Goal: Information Seeking & Learning: Learn about a topic

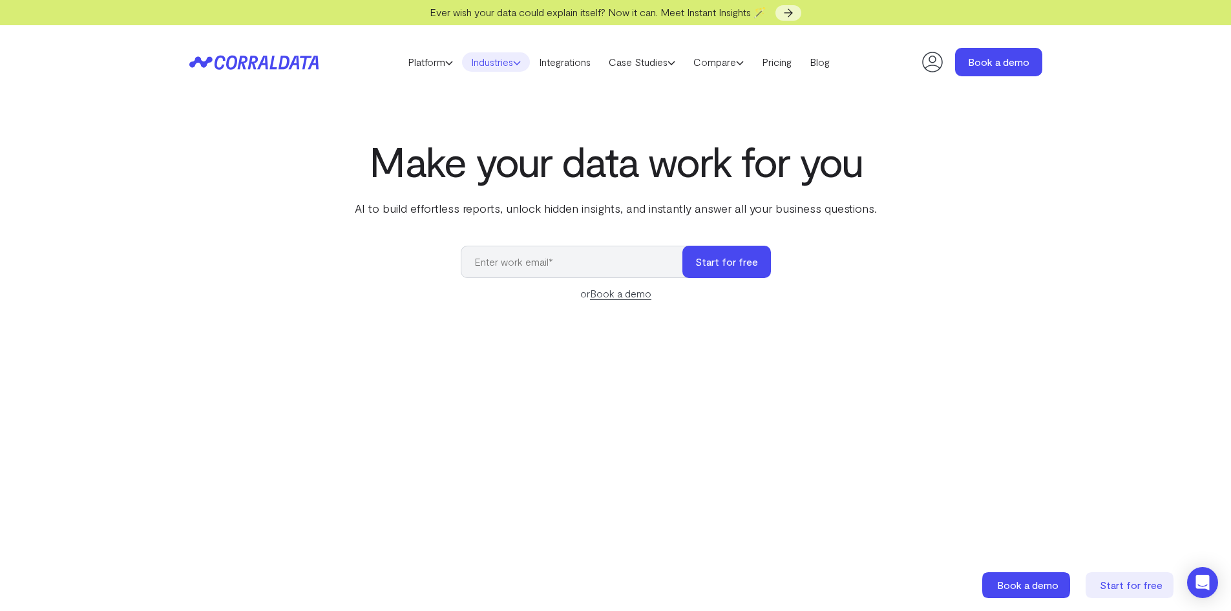
click at [496, 60] on link "Industries" at bounding box center [496, 61] width 68 height 19
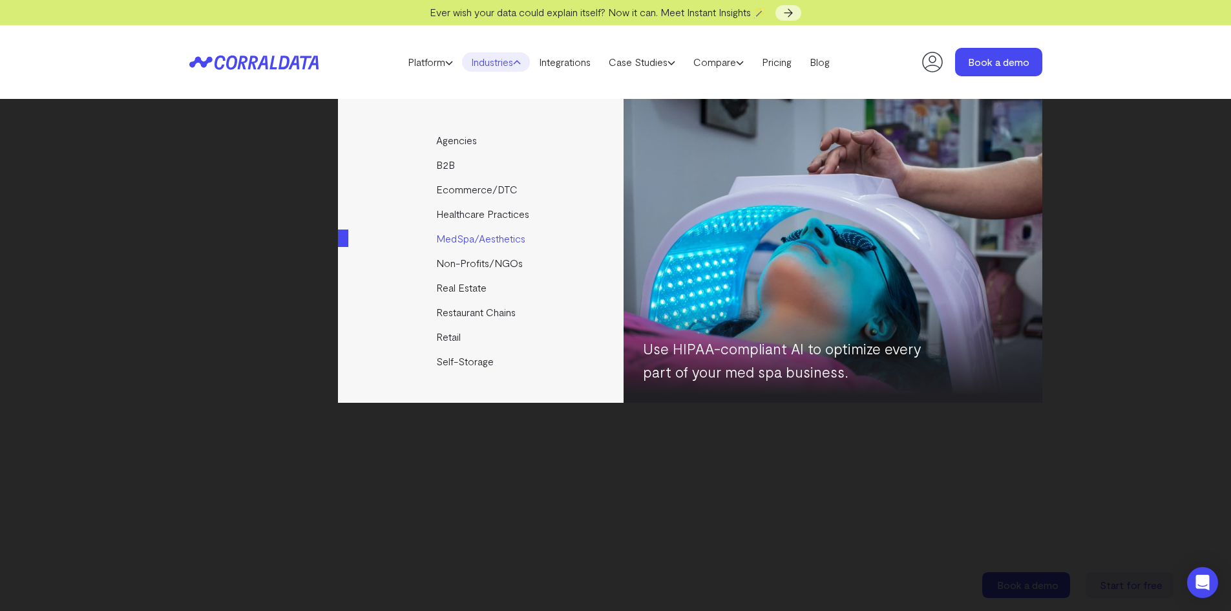
click at [495, 236] on link "MedSpa/Aesthetics" at bounding box center [482, 238] width 288 height 25
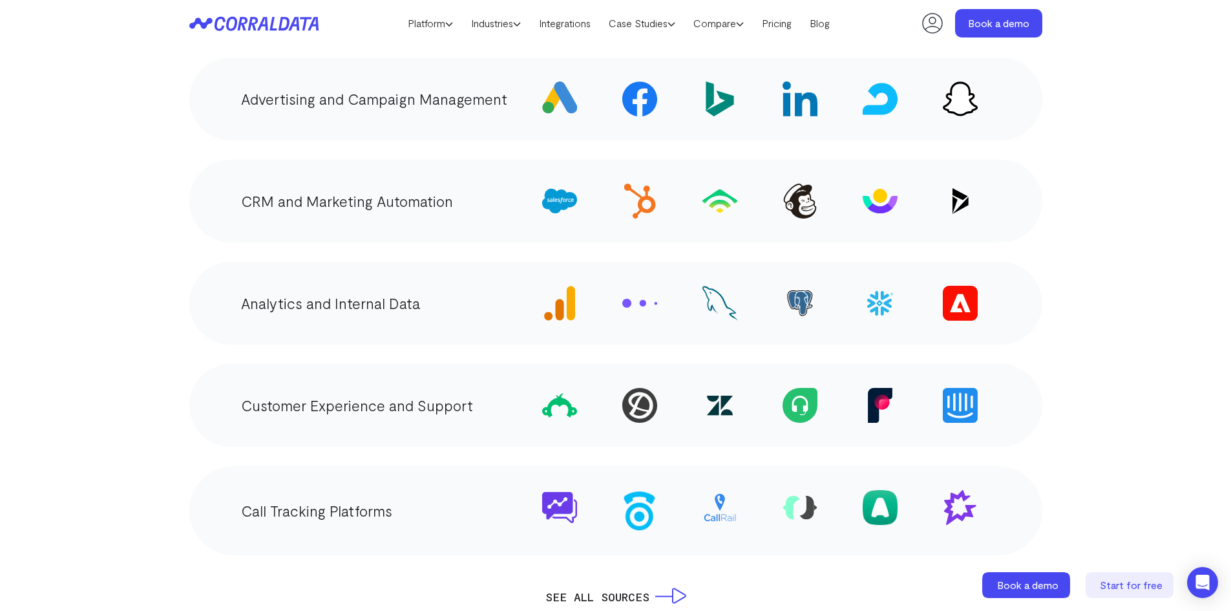
scroll to position [2558, 0]
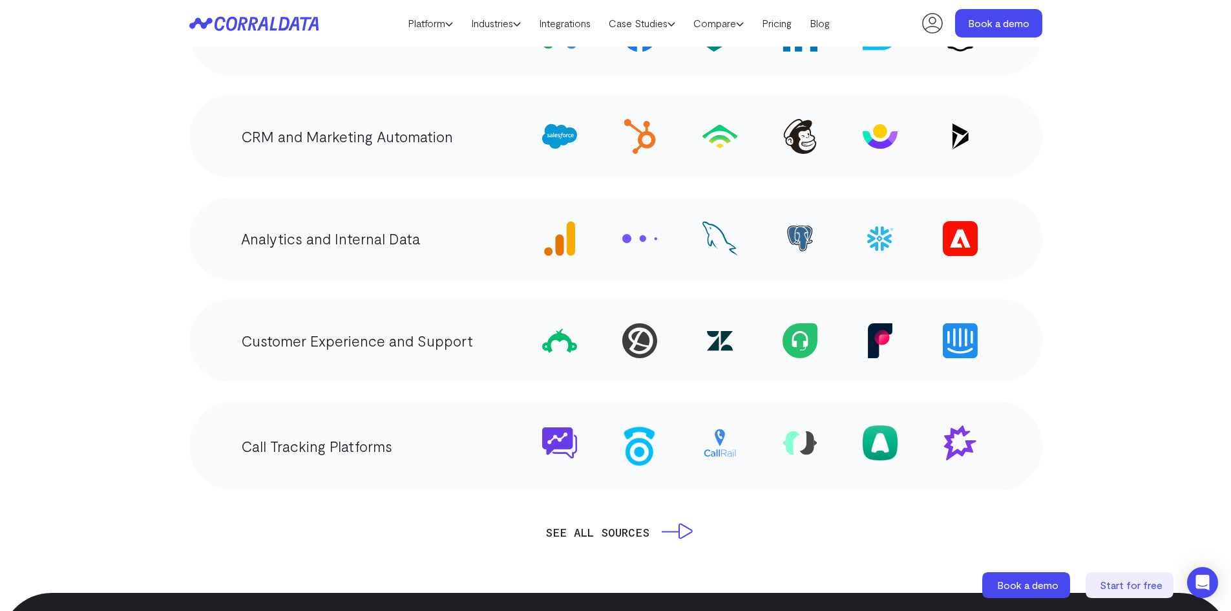
click at [644, 523] on link "SEE ALL SOURCES" at bounding box center [615, 532] width 141 height 18
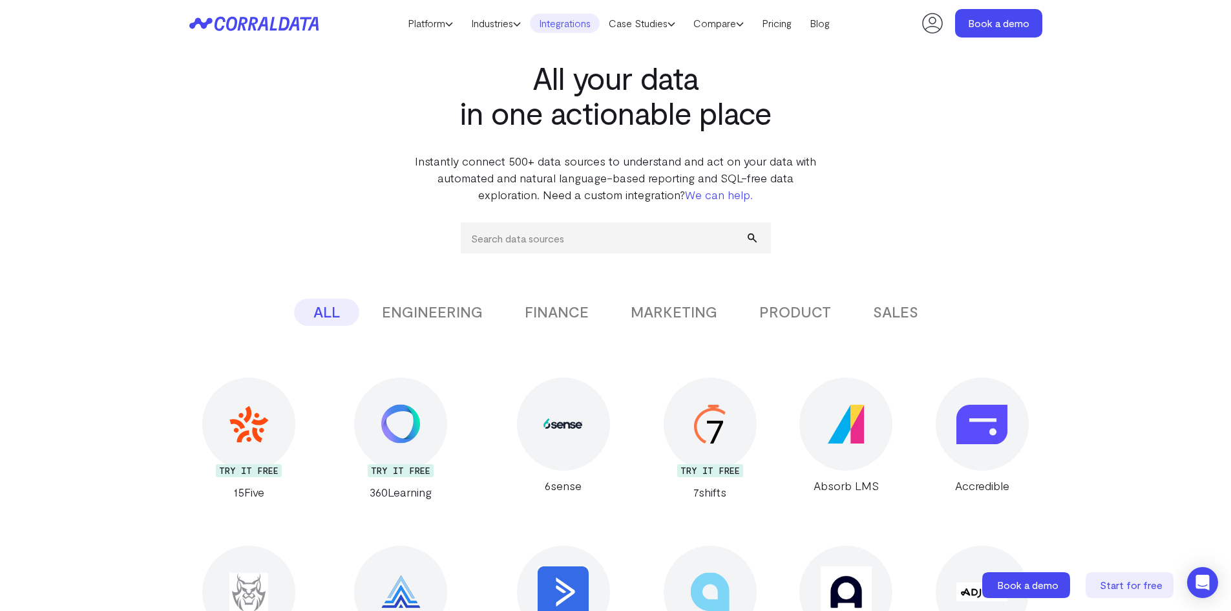
scroll to position [102, 0]
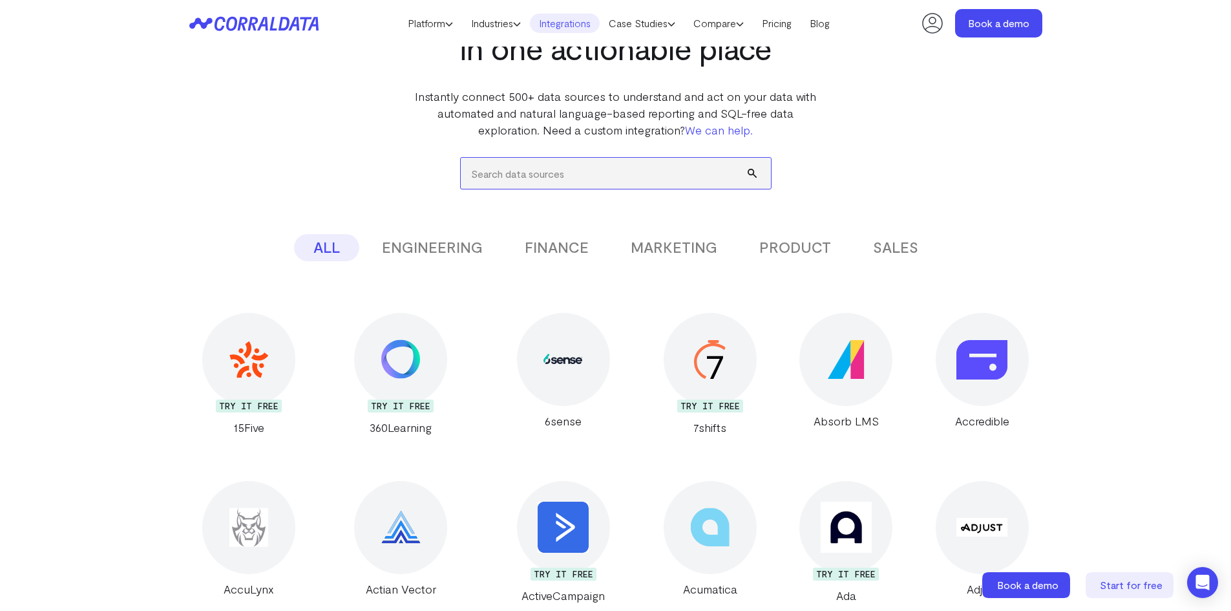
click at [507, 171] on input "search" at bounding box center [616, 173] width 310 height 31
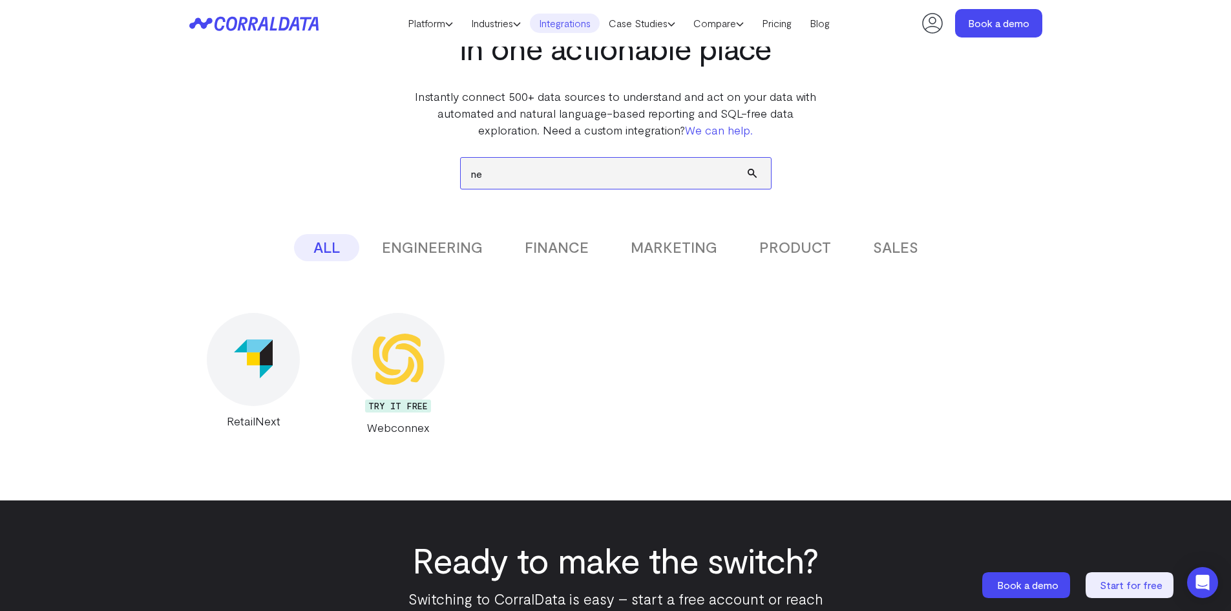
type input "n"
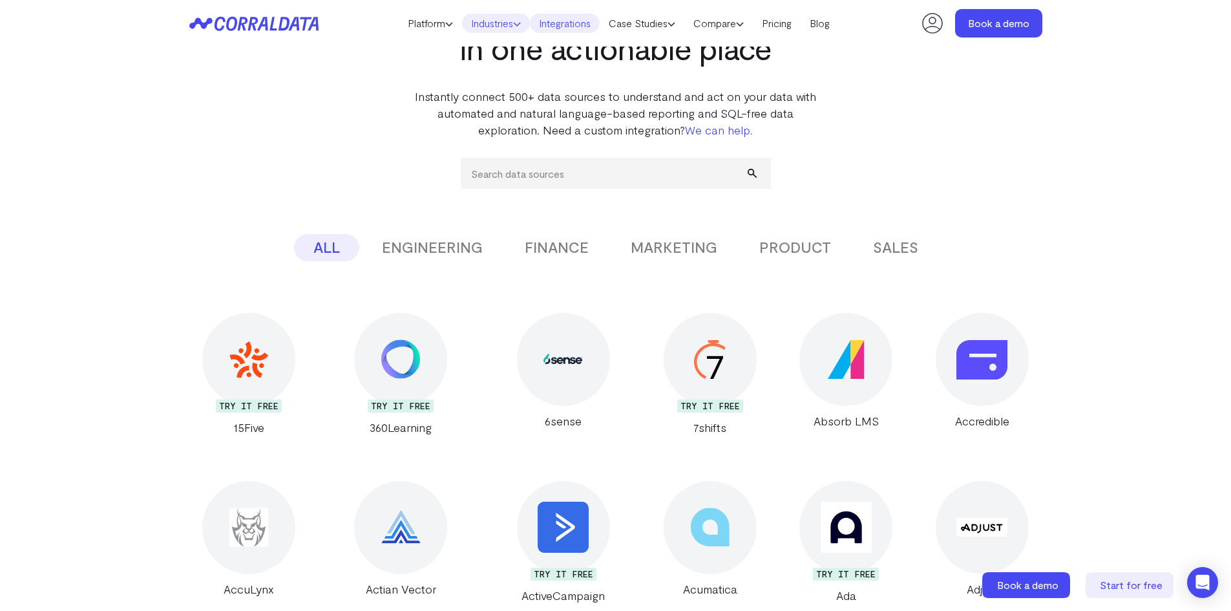
click at [504, 25] on link "Industries" at bounding box center [496, 23] width 68 height 19
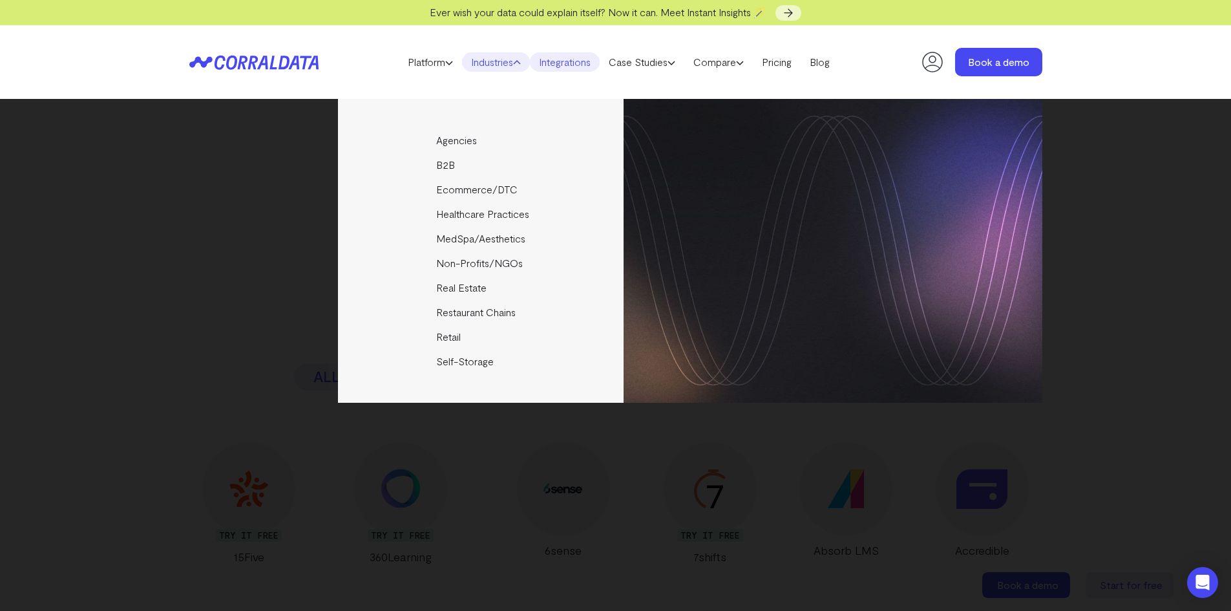
click at [241, 255] on div "Agencies Help your clients become data driven faster through seamless reporting…" at bounding box center [615, 251] width 853 height 304
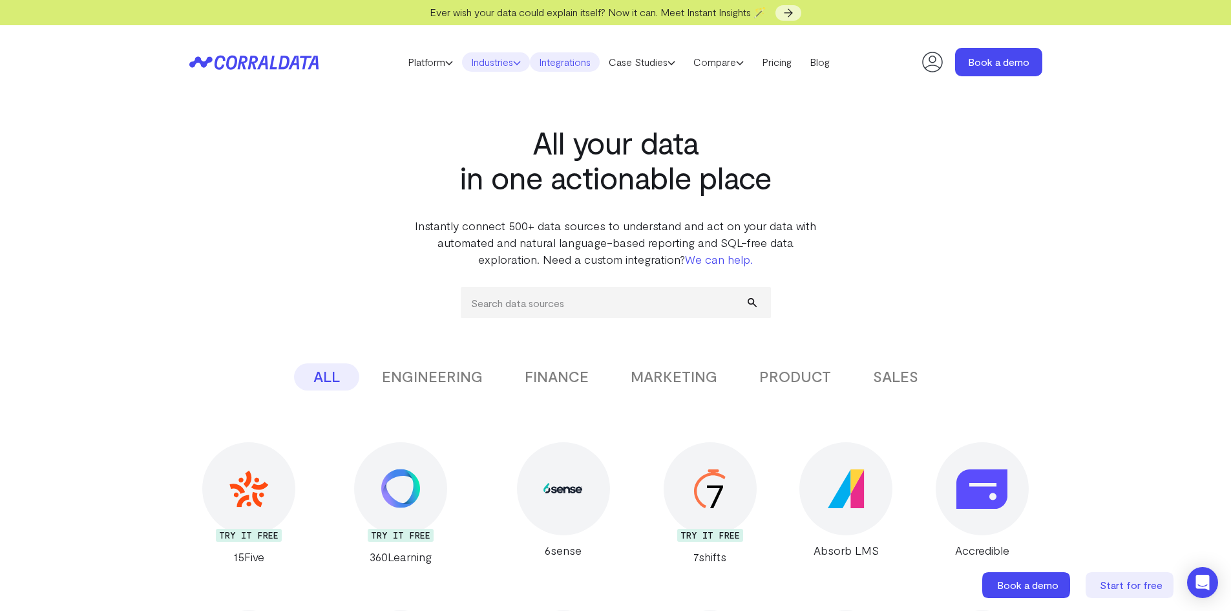
click at [490, 59] on link "Industries" at bounding box center [496, 61] width 68 height 19
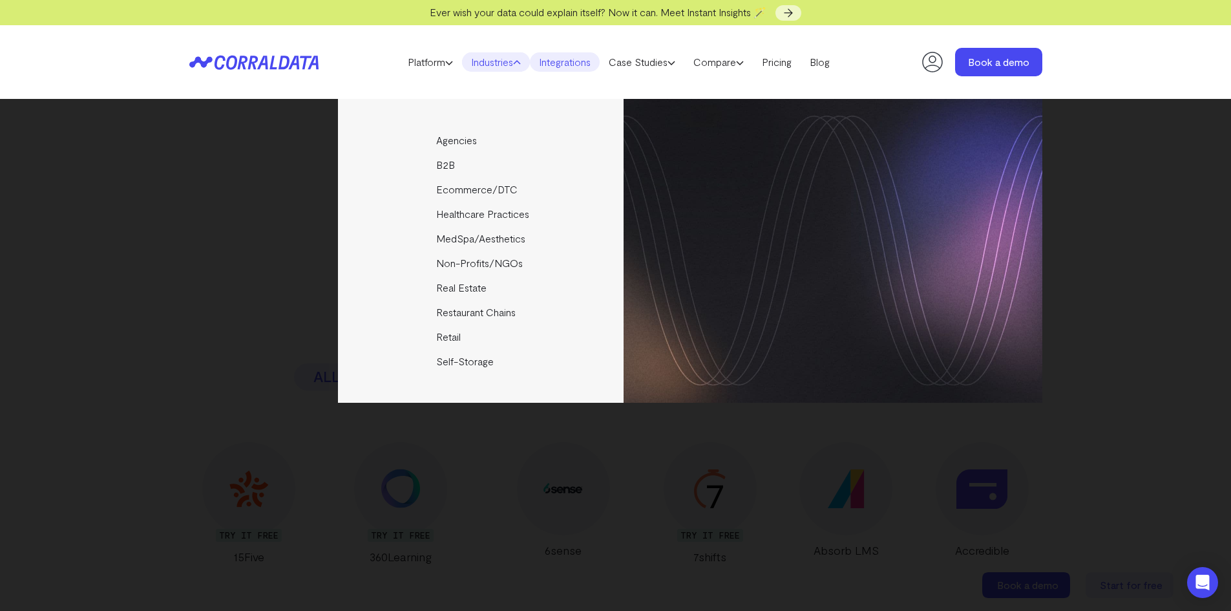
click at [245, 253] on div "Agencies Help your clients become data driven faster through seamless reporting…" at bounding box center [615, 251] width 853 height 304
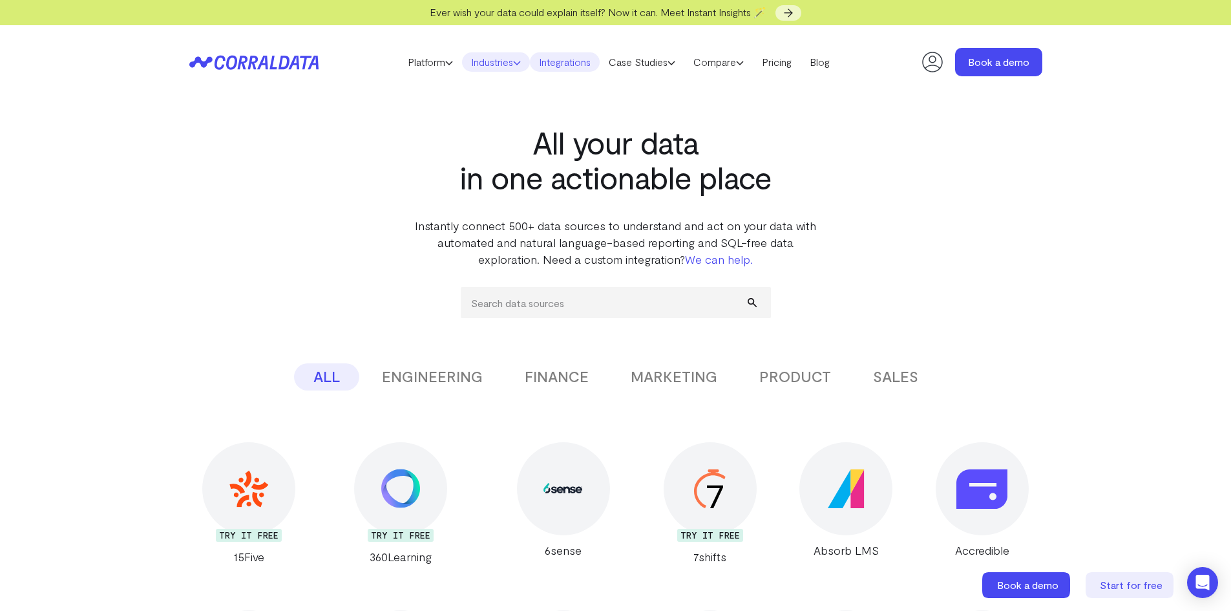
click at [497, 64] on link "Industries" at bounding box center [496, 61] width 68 height 19
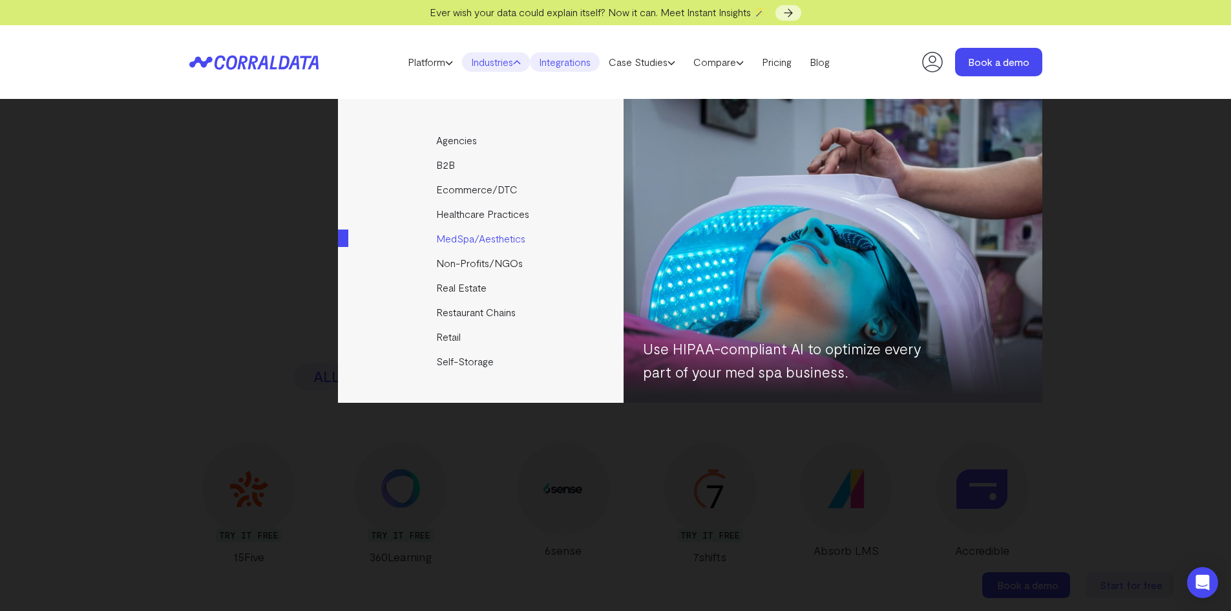
click at [470, 236] on link "MedSpa/Aesthetics" at bounding box center [482, 238] width 288 height 25
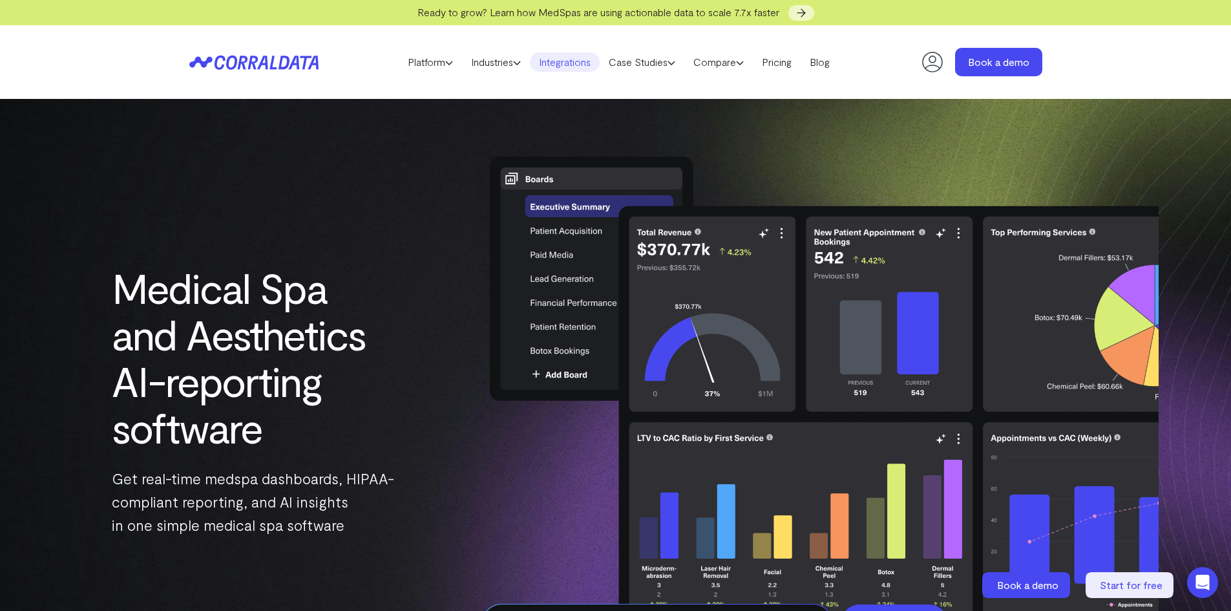
click at [574, 58] on link "Integrations" at bounding box center [565, 61] width 70 height 19
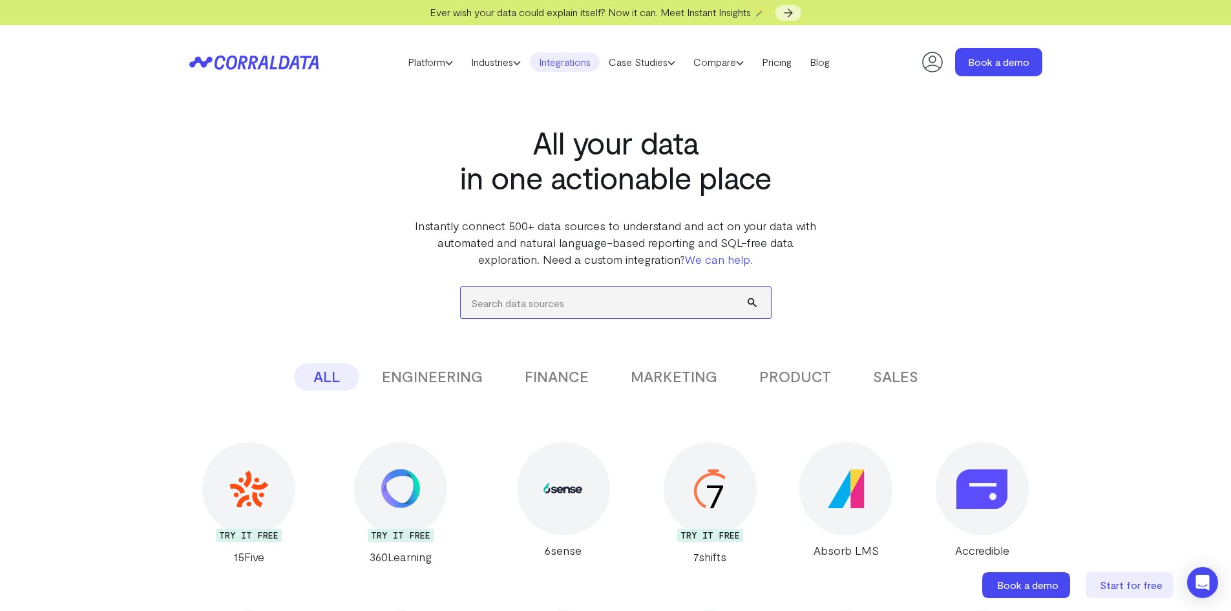
click at [613, 292] on input "search" at bounding box center [616, 302] width 310 height 31
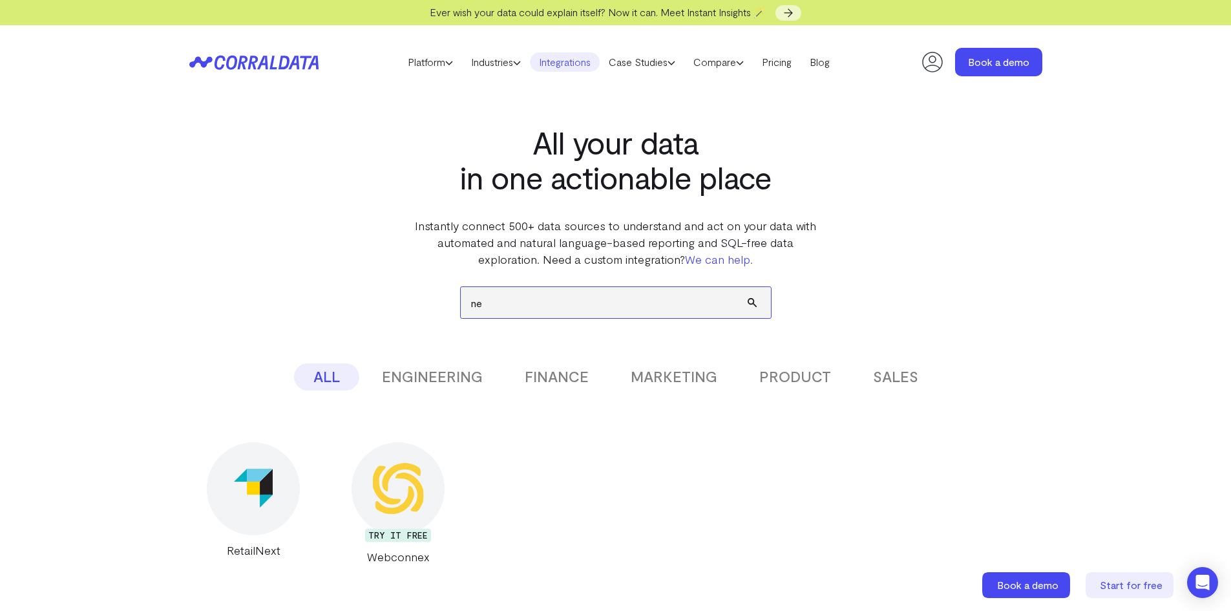
type input "n"
